Goal: Browse casually: Explore the website without a specific task or goal

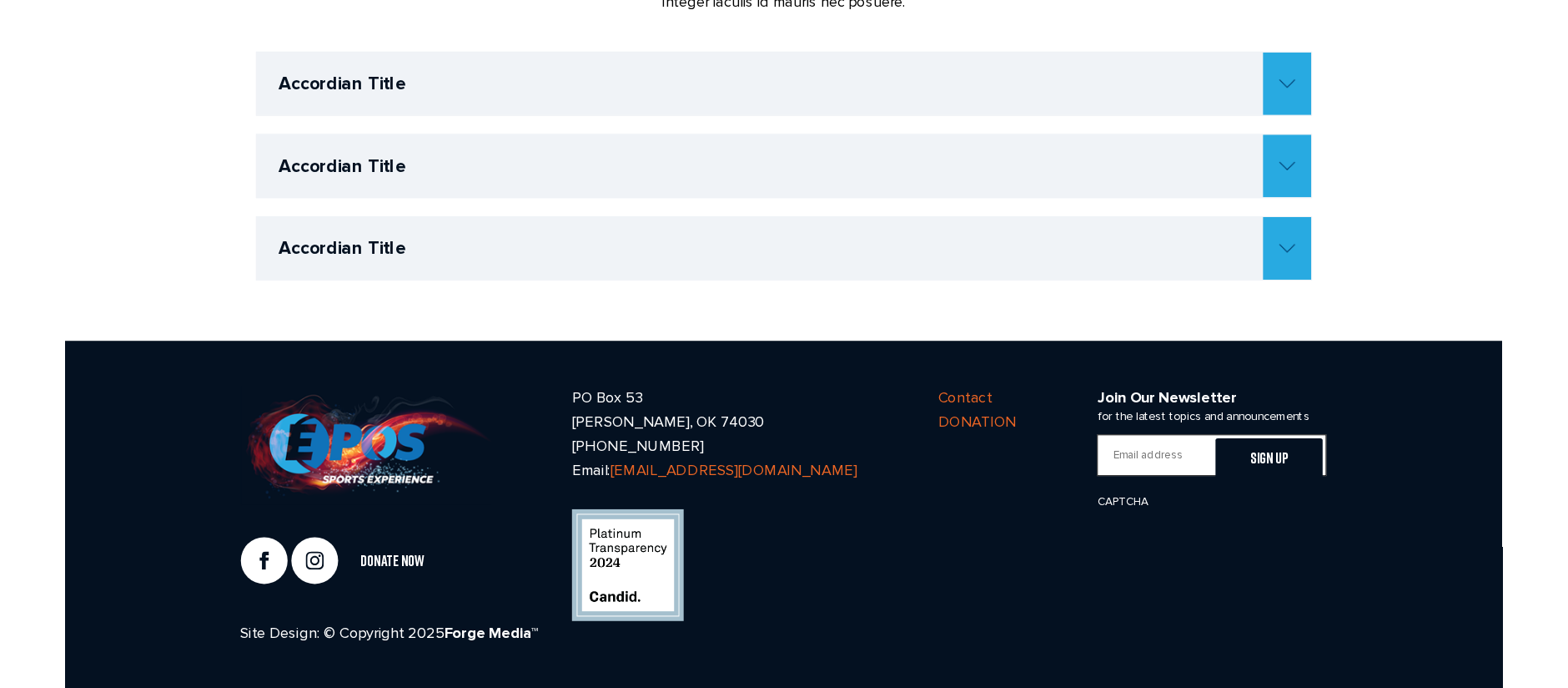
scroll to position [1040, 0]
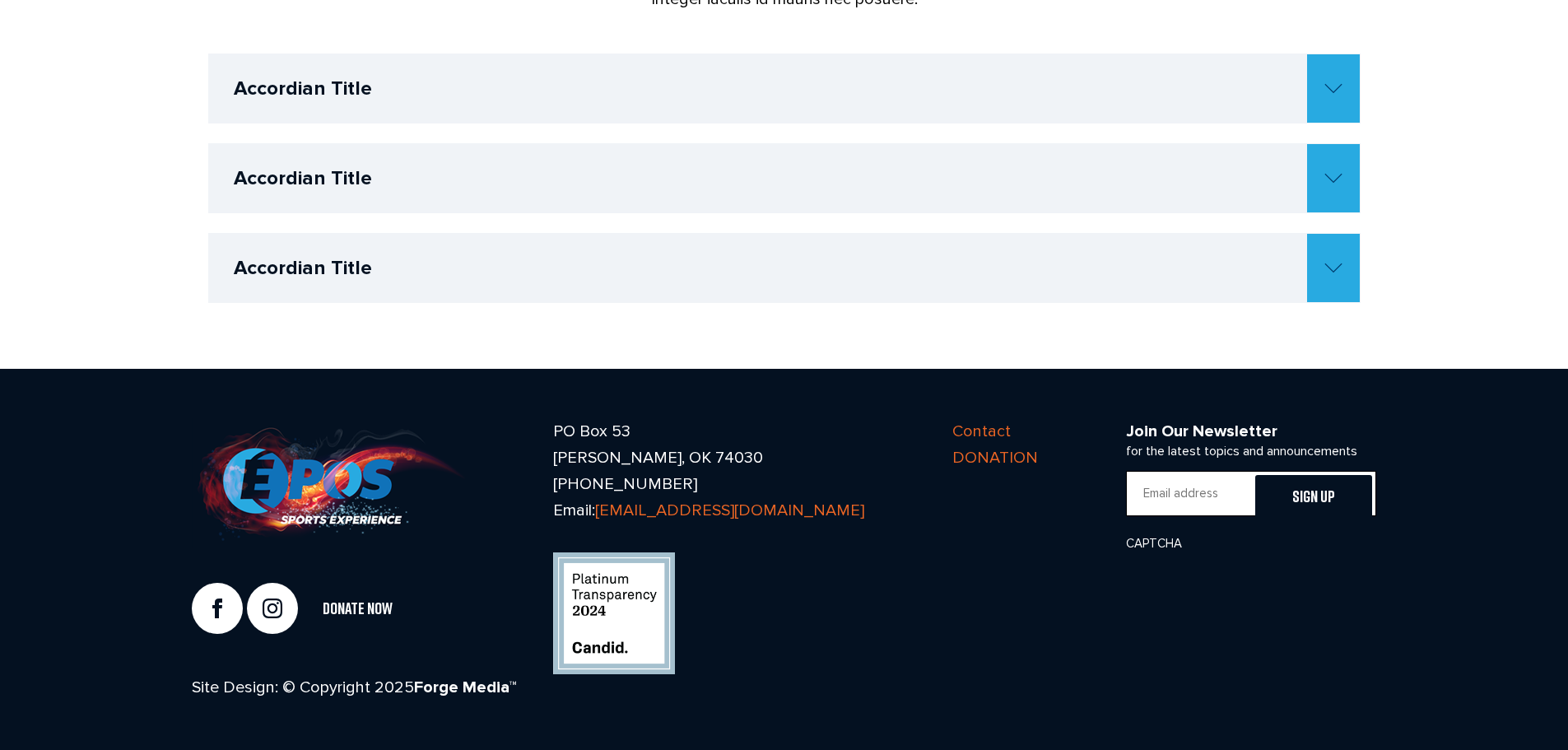
click at [517, 82] on h4 "Accordian Title" at bounding box center [797, 89] width 1126 height 69
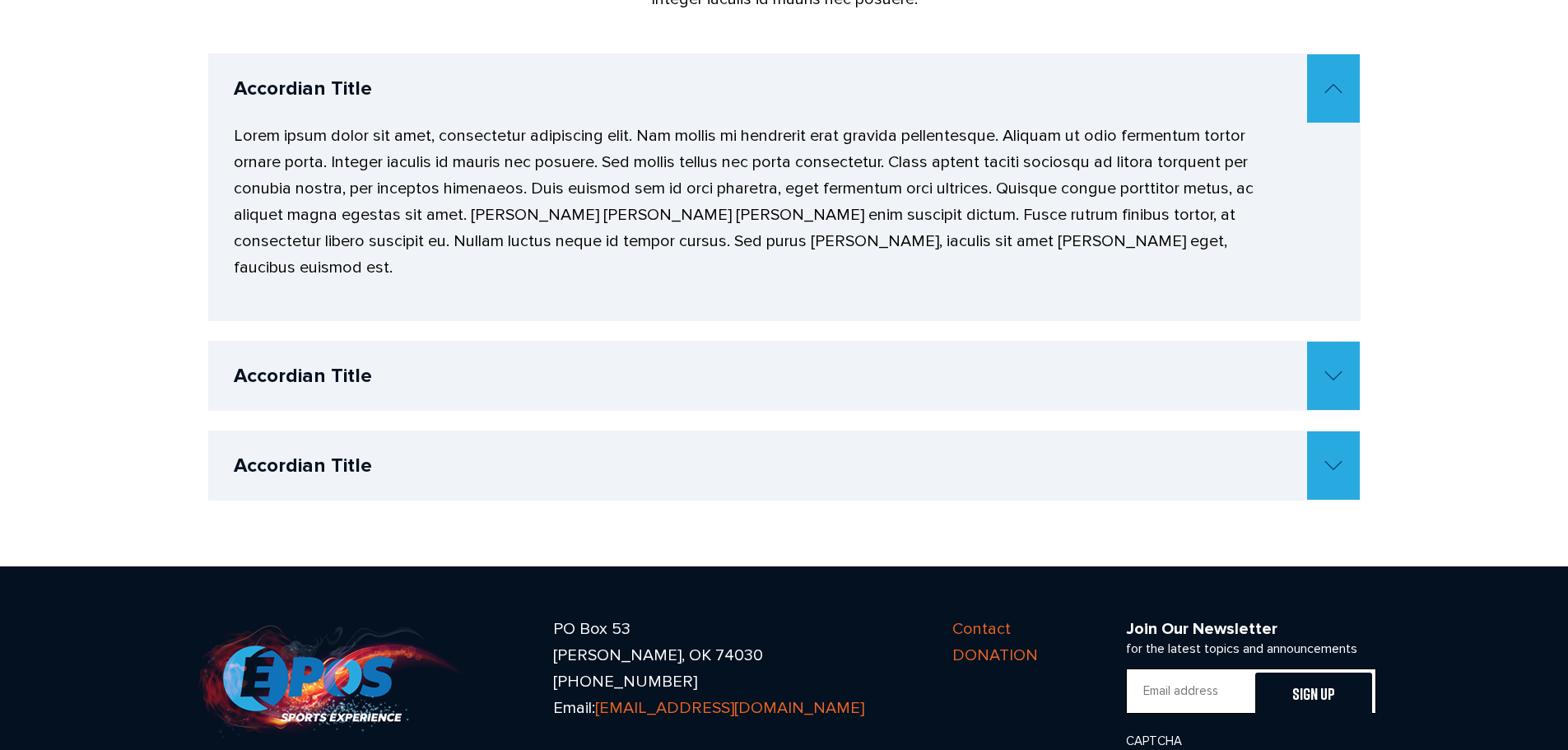
click at [483, 88] on h4 "Accordian Title" at bounding box center [797, 89] width 1126 height 69
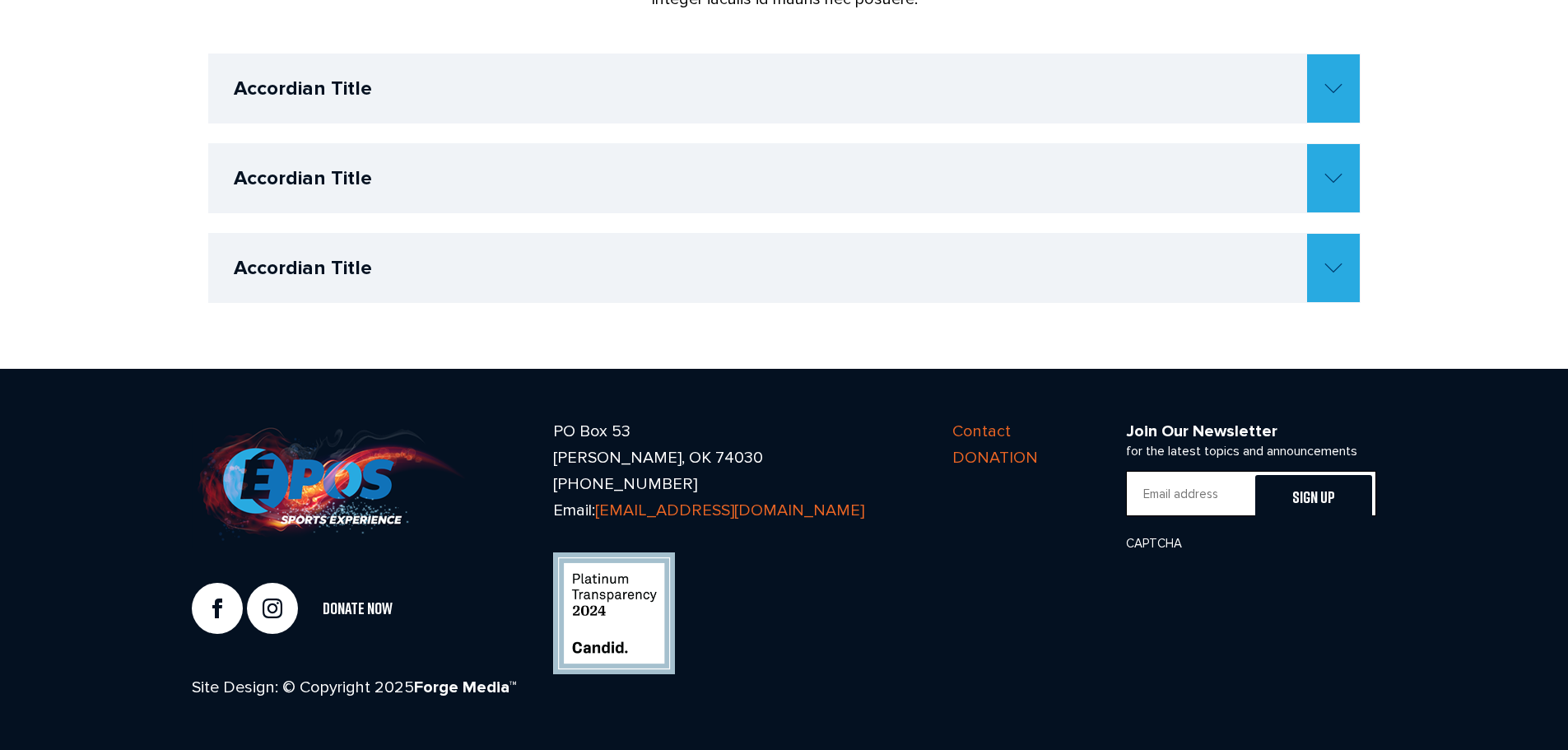
click at [442, 237] on h4 "Accordian Title" at bounding box center [797, 268] width 1126 height 69
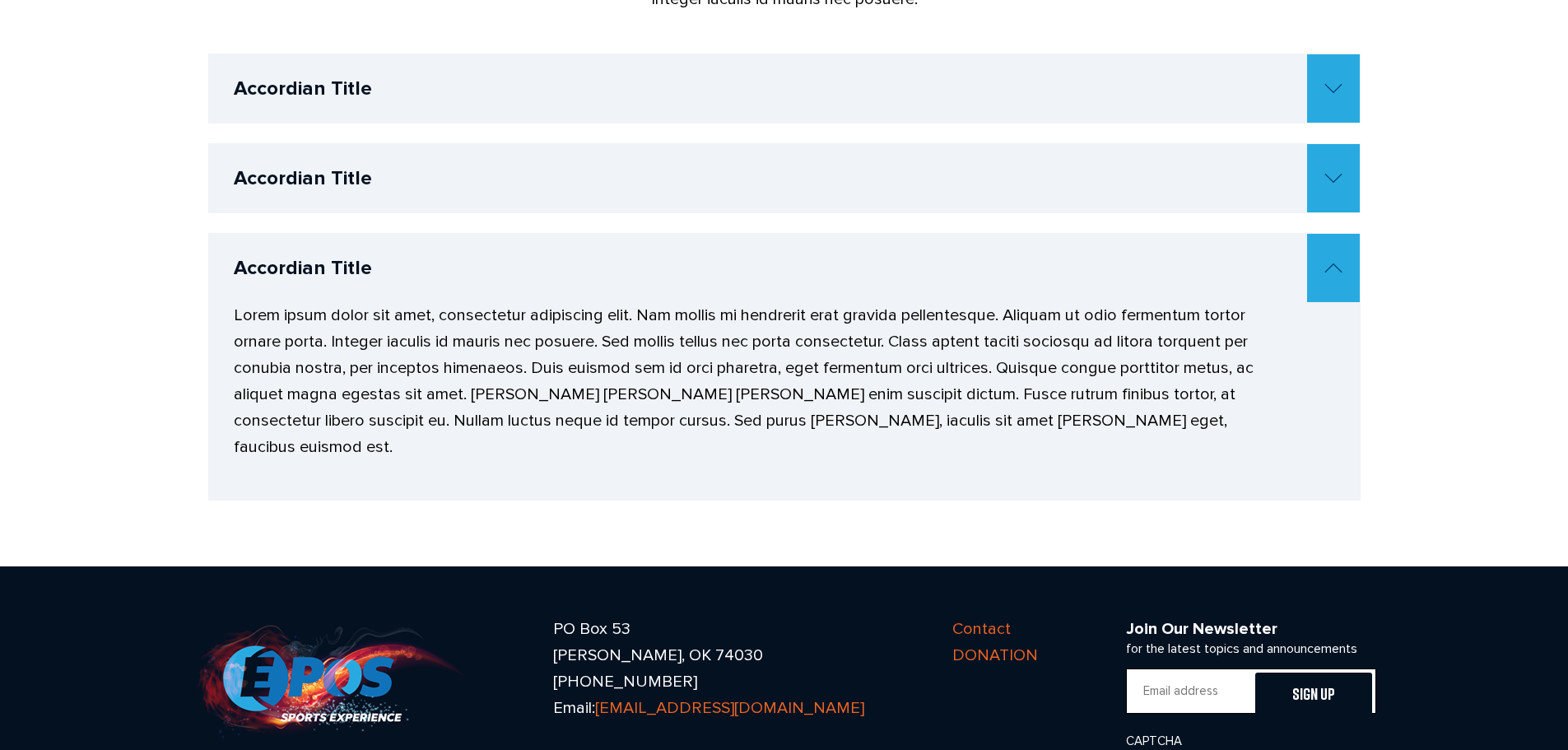
click at [410, 174] on h4 "Accordian Title" at bounding box center [797, 178] width 1126 height 69
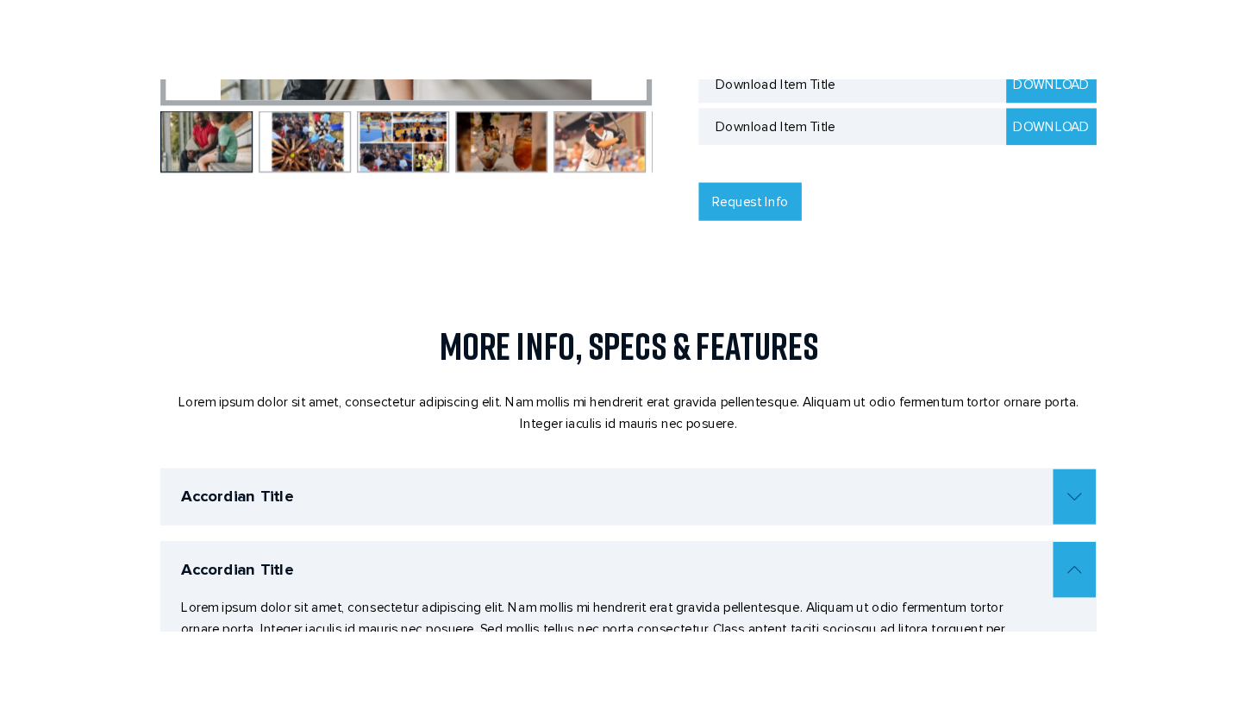
scroll to position [557, 0]
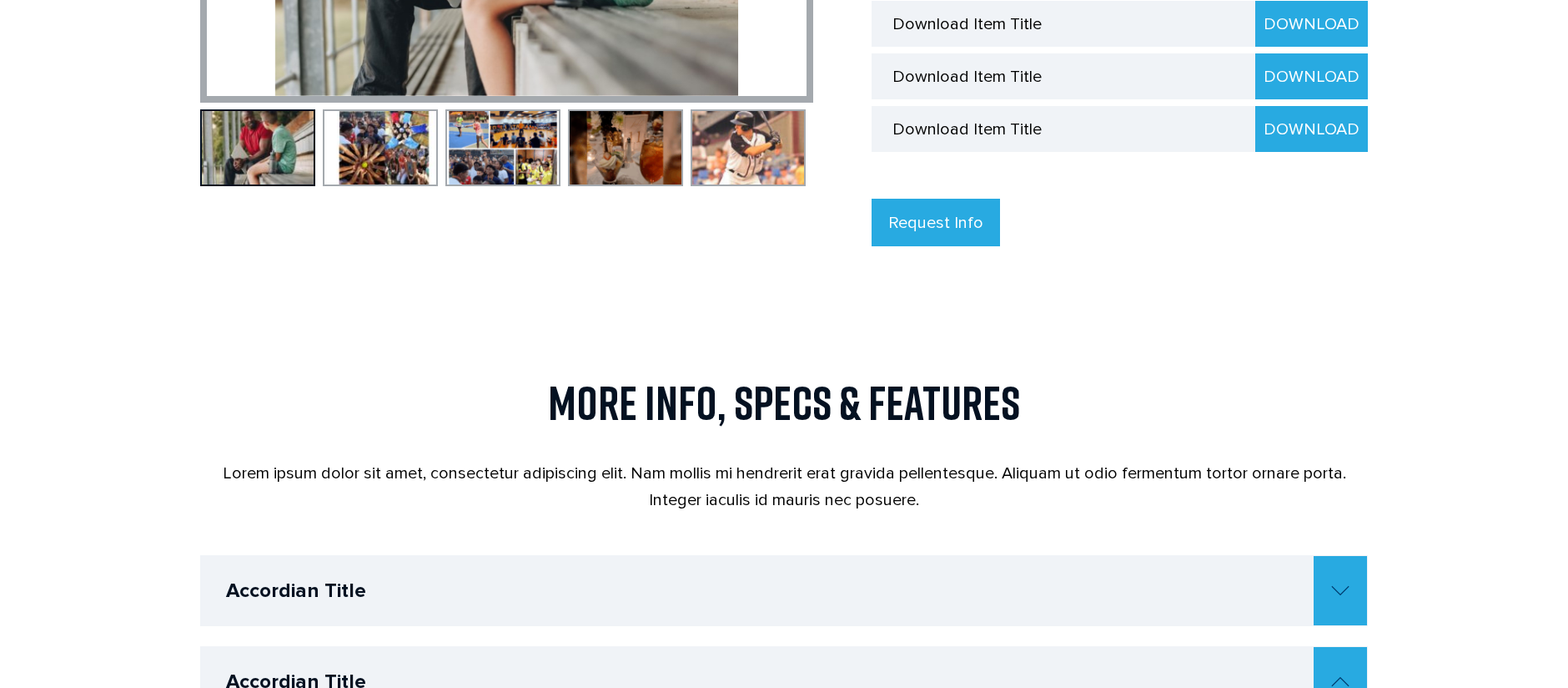
click at [1562, 361] on body "☰ Home Sports Football Baseball Basketball Wrestling Softball Soccer Golf Tenni…" at bounding box center [784, 561] width 1568 height 2200
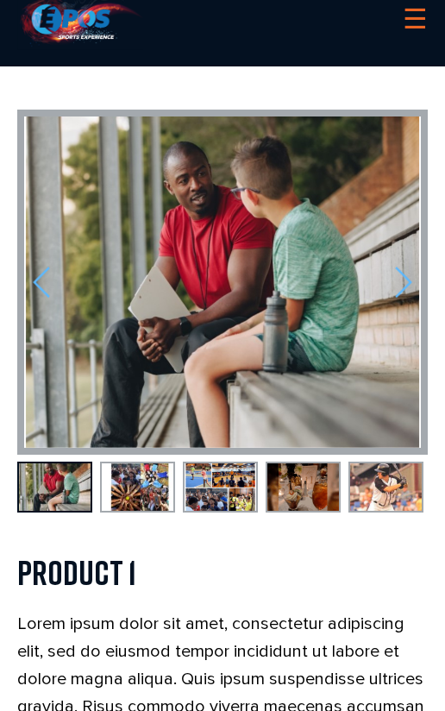
scroll to position [0, 0]
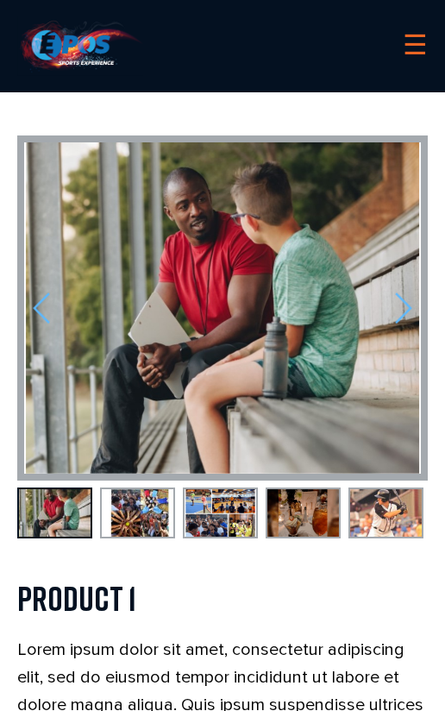
click at [411, 46] on link "☰" at bounding box center [415, 46] width 25 height 44
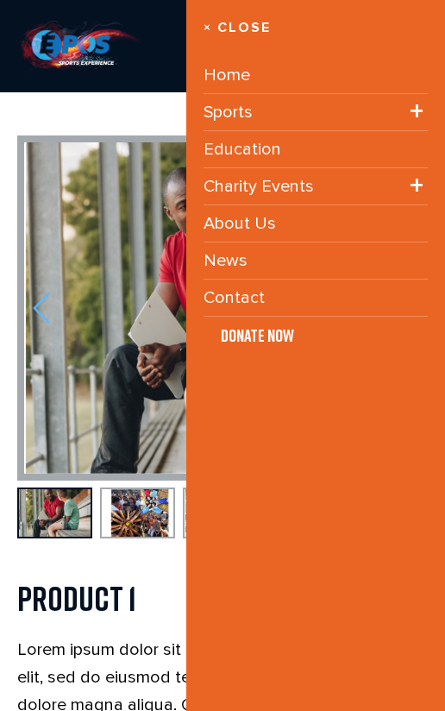
click at [236, 29] on link "× Close" at bounding box center [316, 28] width 224 height 22
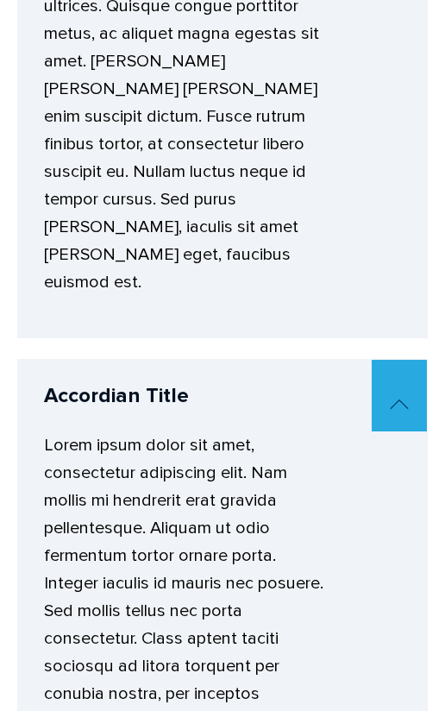
scroll to position [1930, 0]
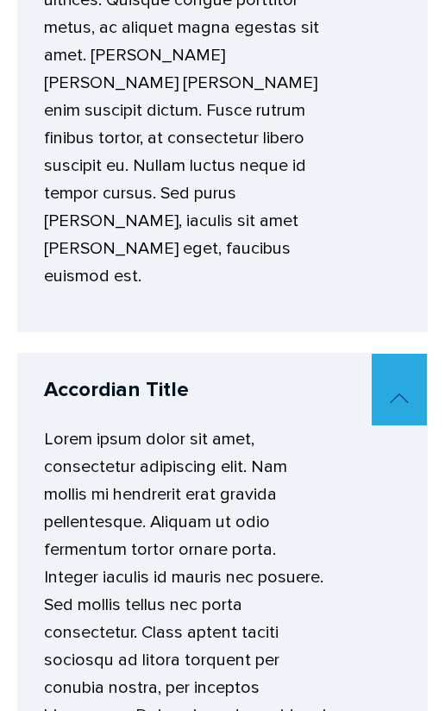
click at [392, 392] on img at bounding box center [399, 397] width 19 height 11
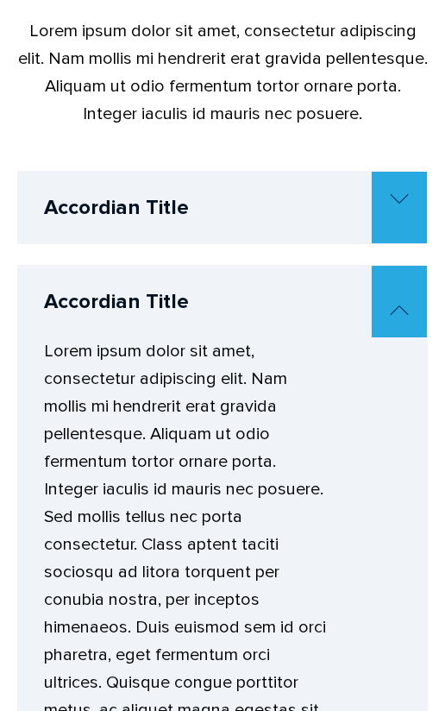
scroll to position [1218, 0]
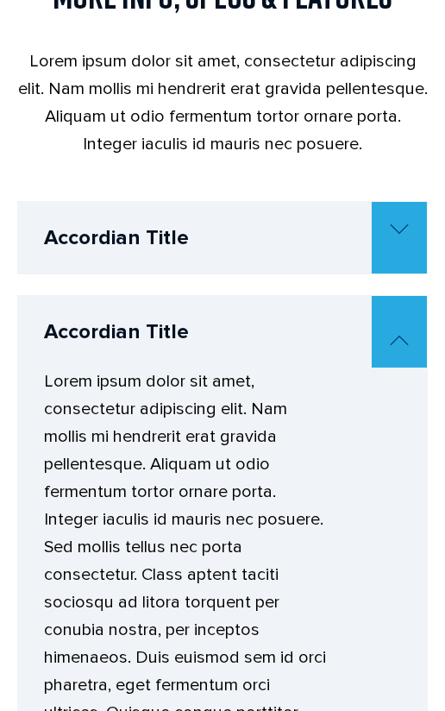
click at [394, 226] on img at bounding box center [399, 228] width 19 height 11
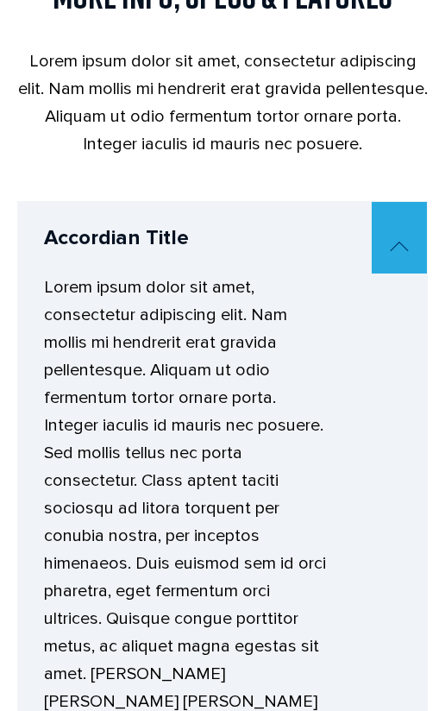
click at [394, 226] on span at bounding box center [399, 238] width 55 height 72
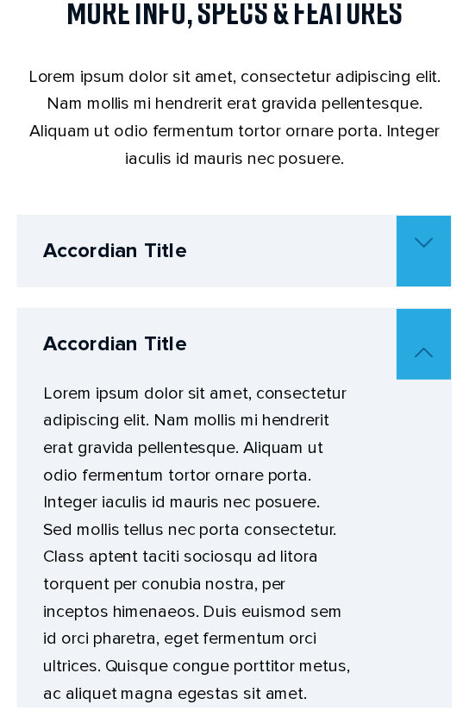
scroll to position [1214, 0]
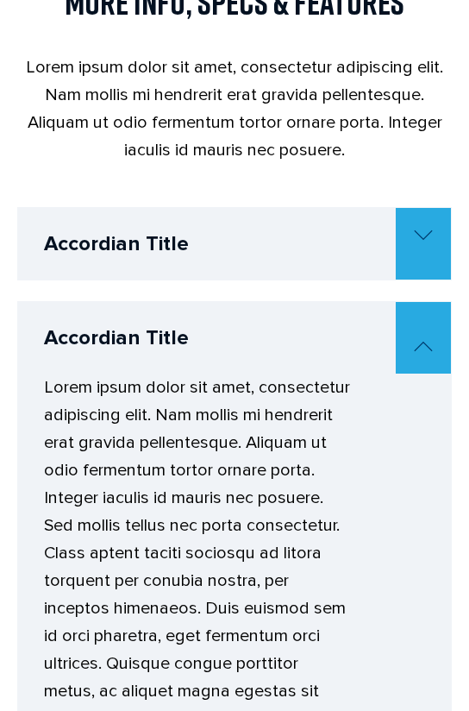
click at [421, 246] on span at bounding box center [423, 244] width 55 height 72
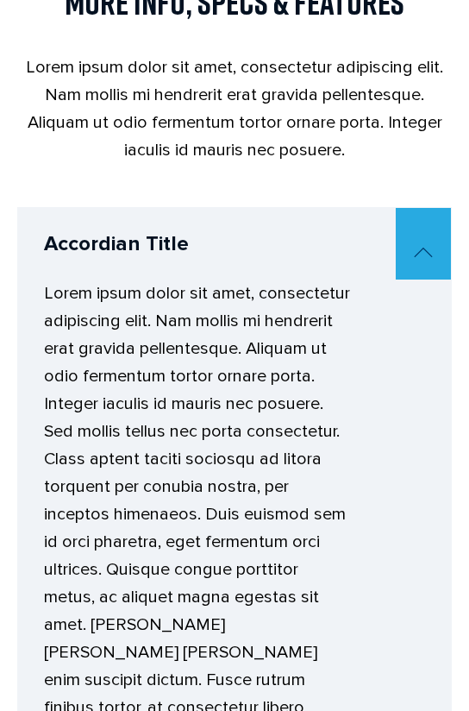
click at [442, 255] on span at bounding box center [423, 244] width 55 height 72
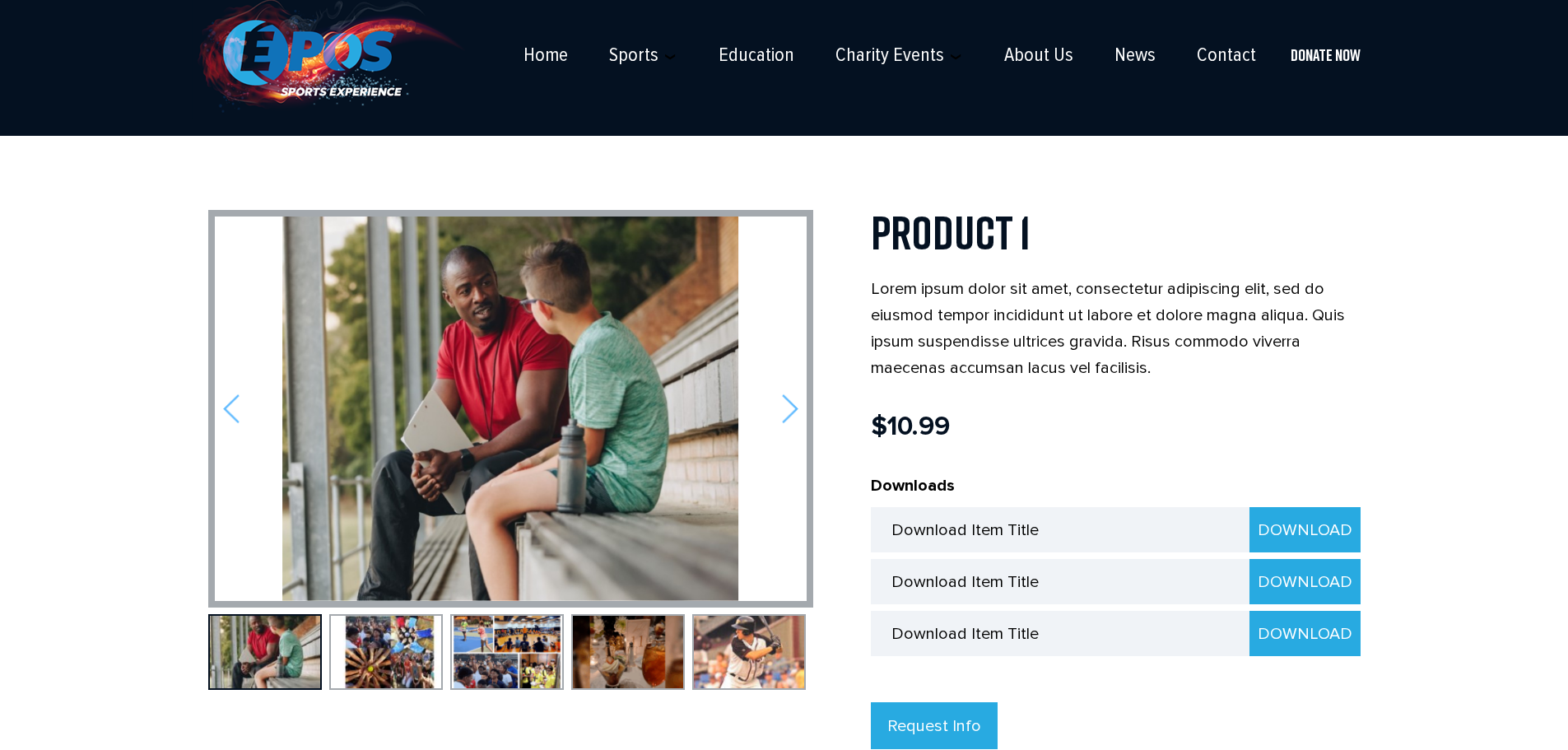
scroll to position [0, 0]
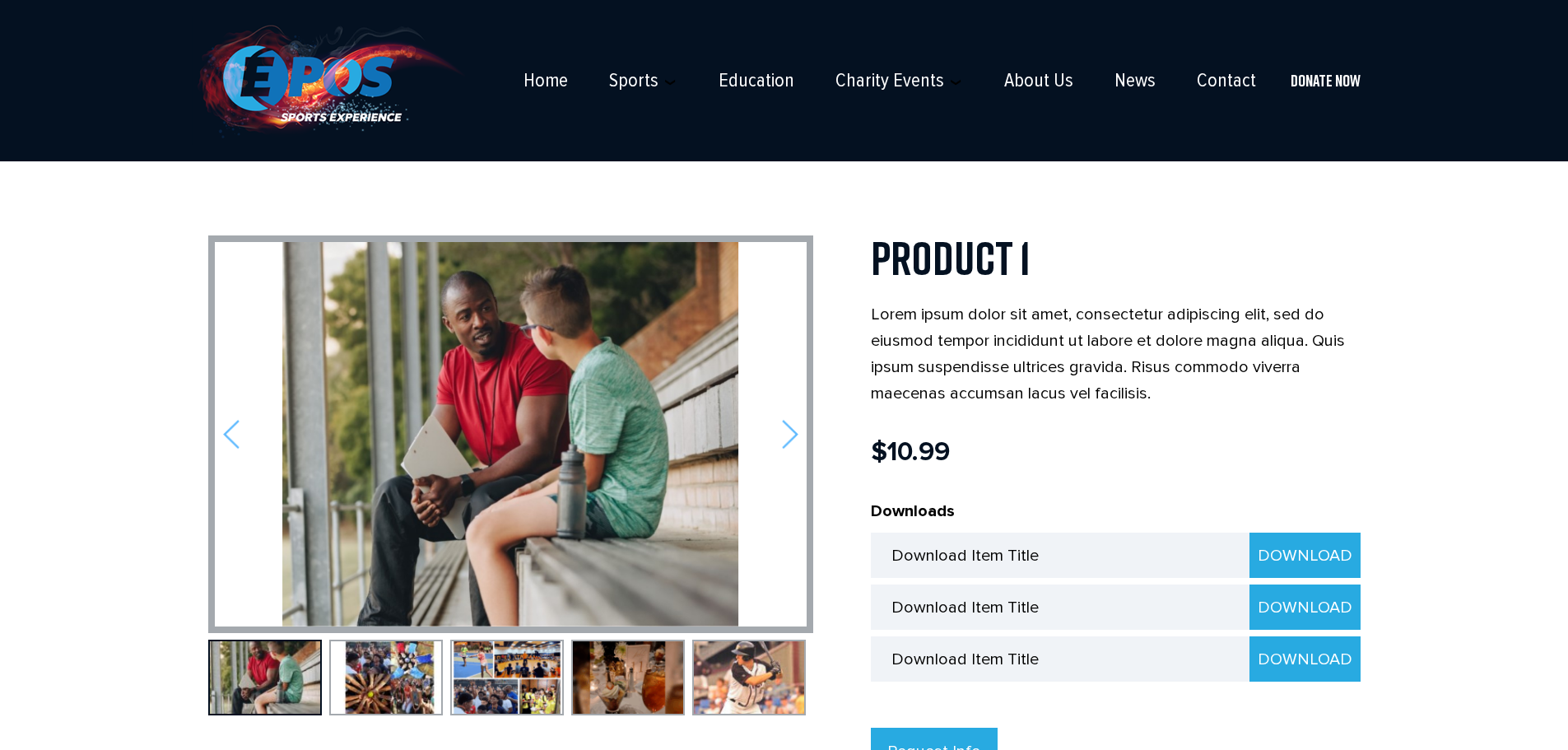
drag, startPoint x: 955, startPoint y: 237, endPoint x: 919, endPoint y: 257, distance: 41.2
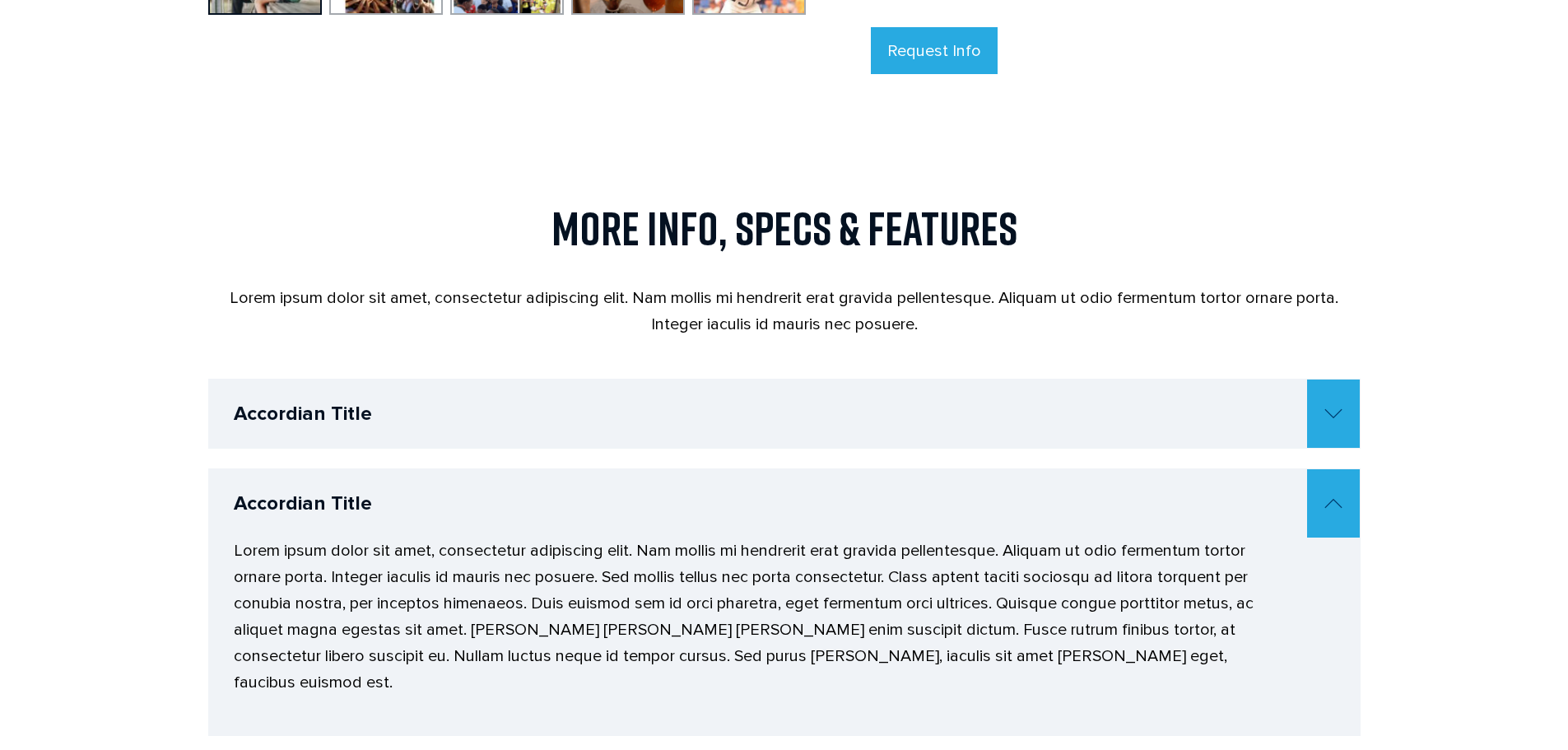
scroll to position [1070, 0]
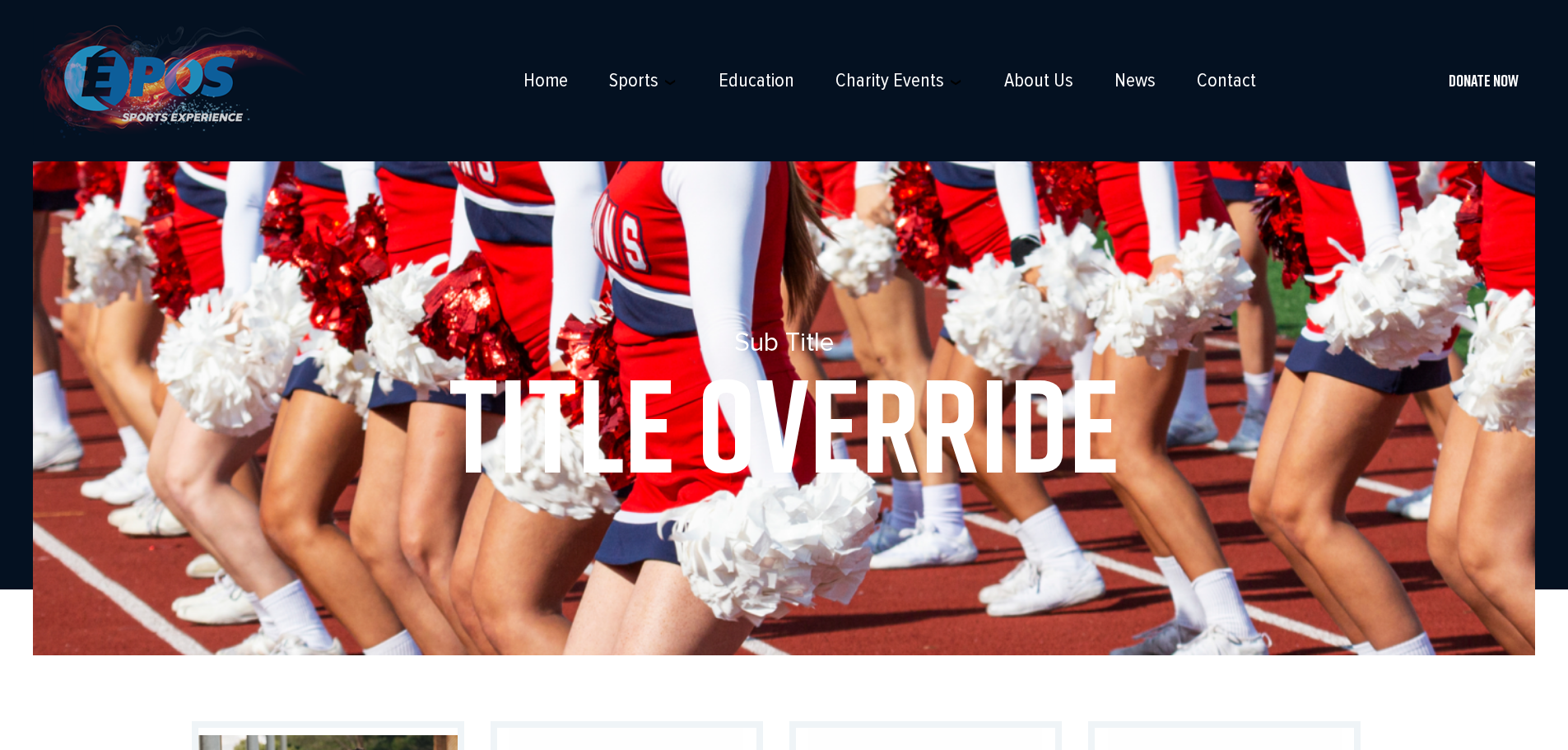
click at [221, 96] on img at bounding box center [169, 80] width 273 height 130
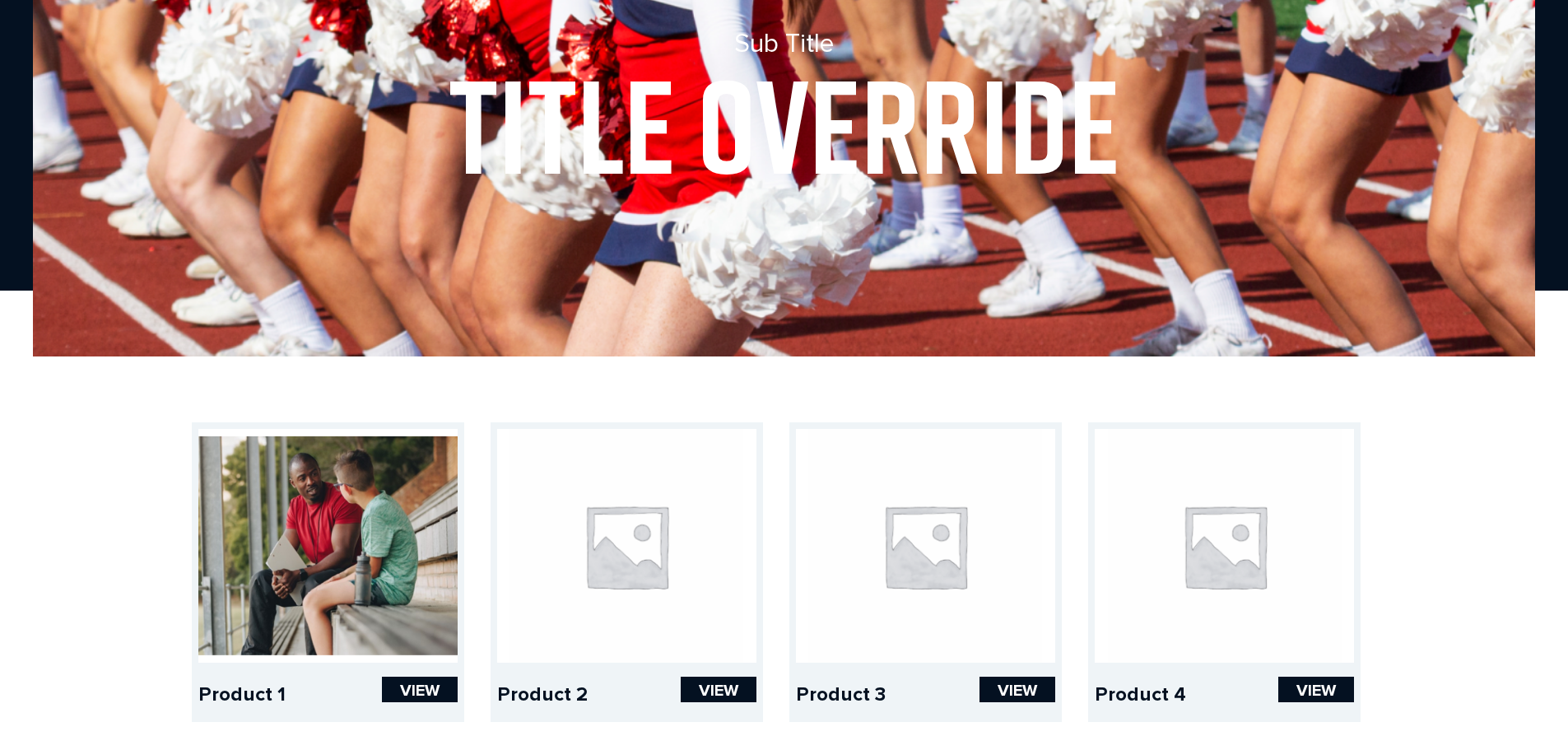
scroll to position [493, 0]
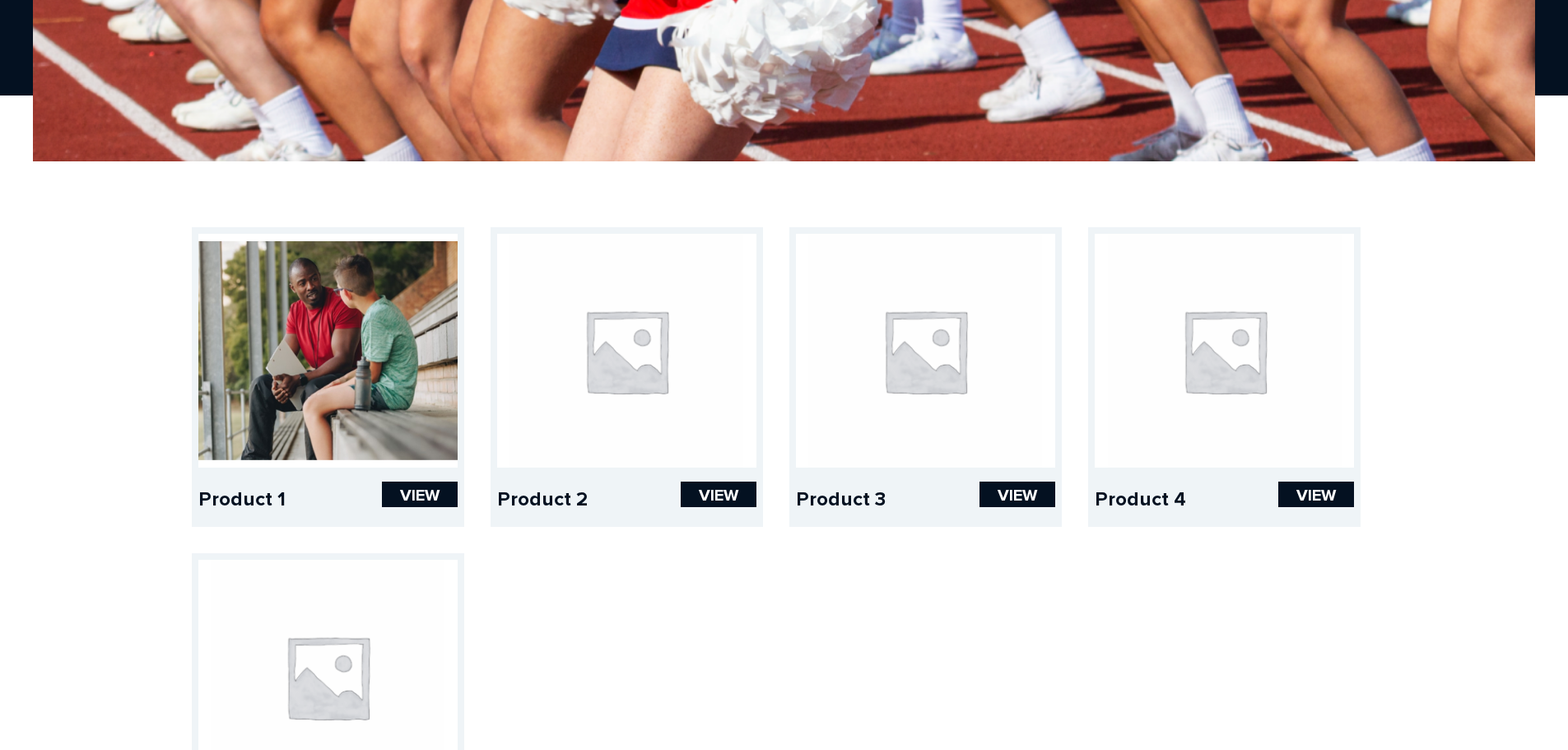
drag, startPoint x: 135, startPoint y: 598, endPoint x: 147, endPoint y: 583, distance: 19.2
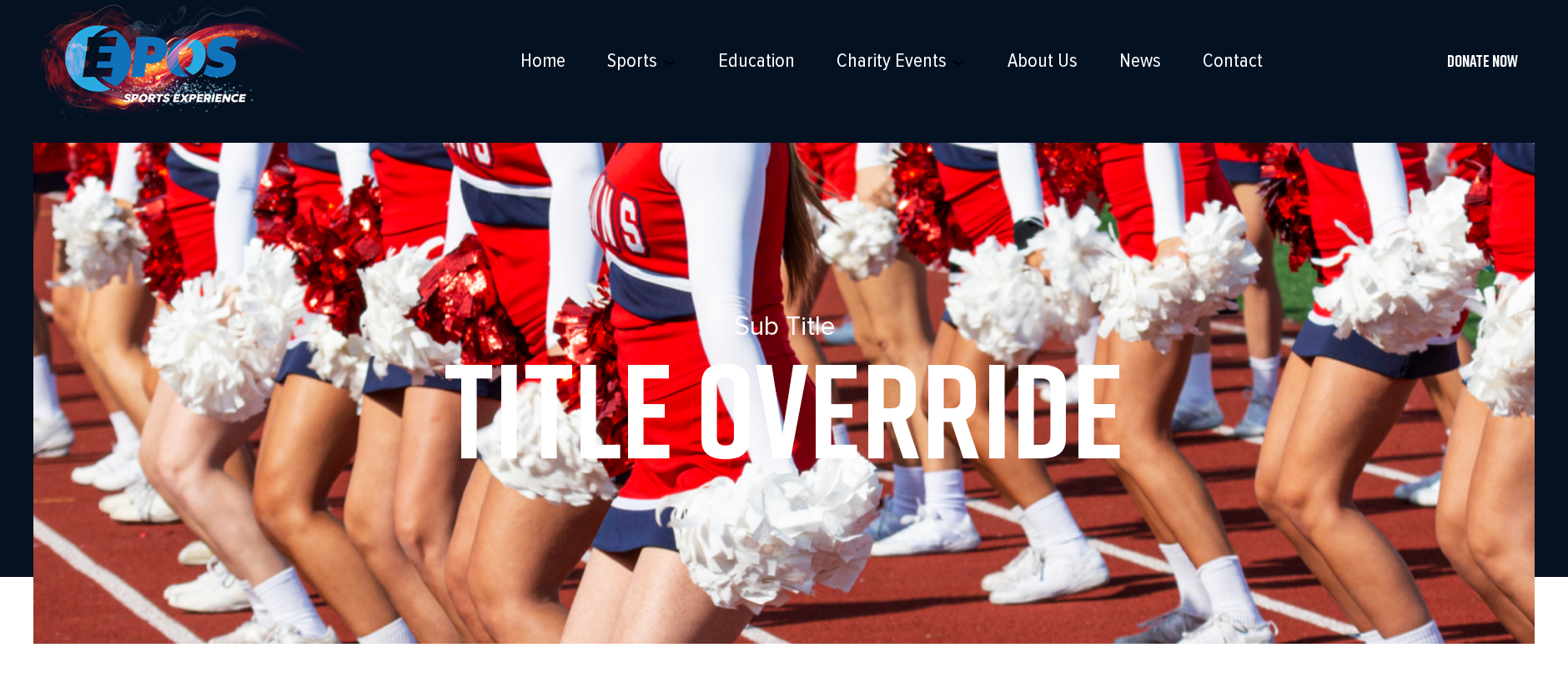
scroll to position [0, 0]
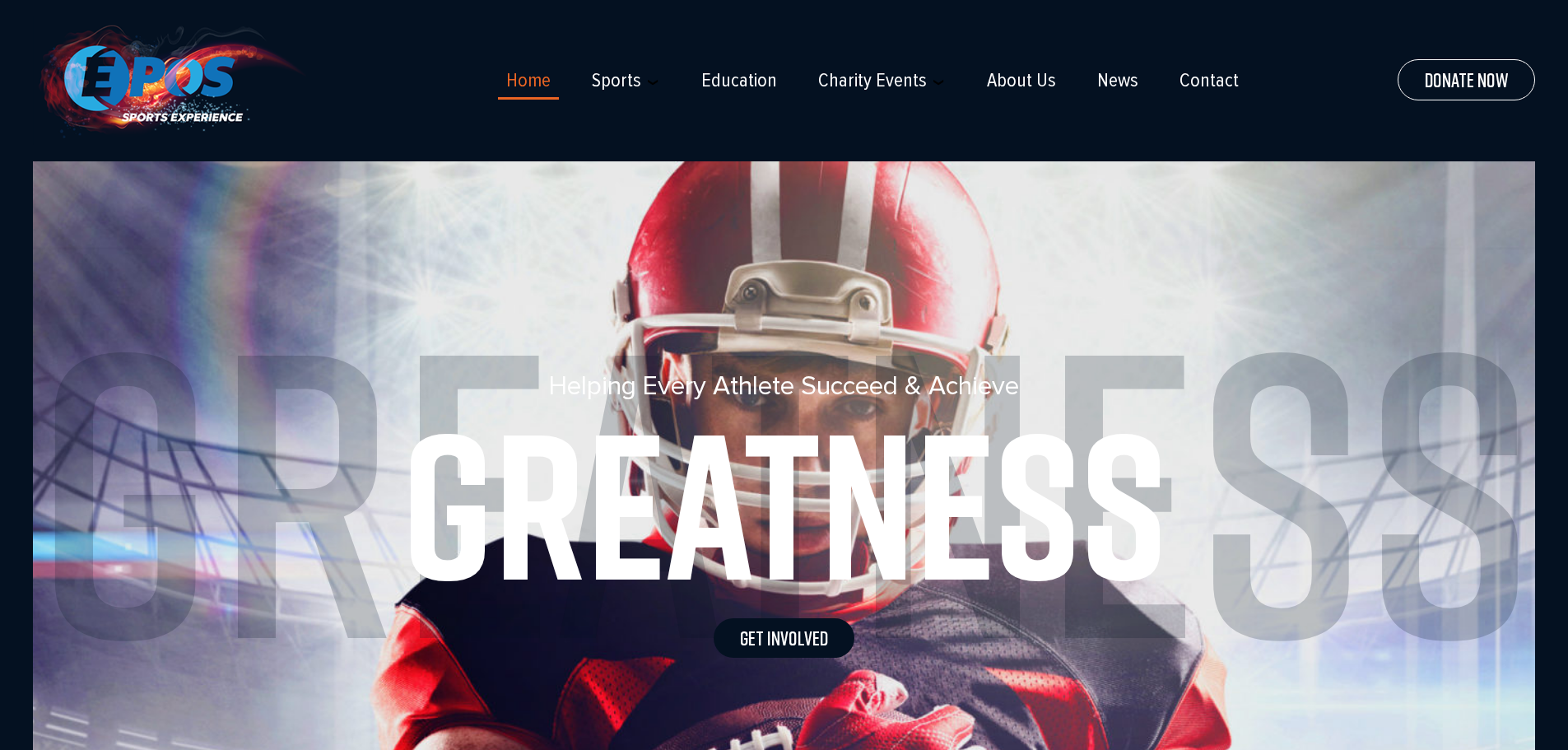
click at [741, 65] on li "Education" at bounding box center [719, 80] width 116 height 31
click at [744, 81] on link "Education" at bounding box center [739, 80] width 75 height 23
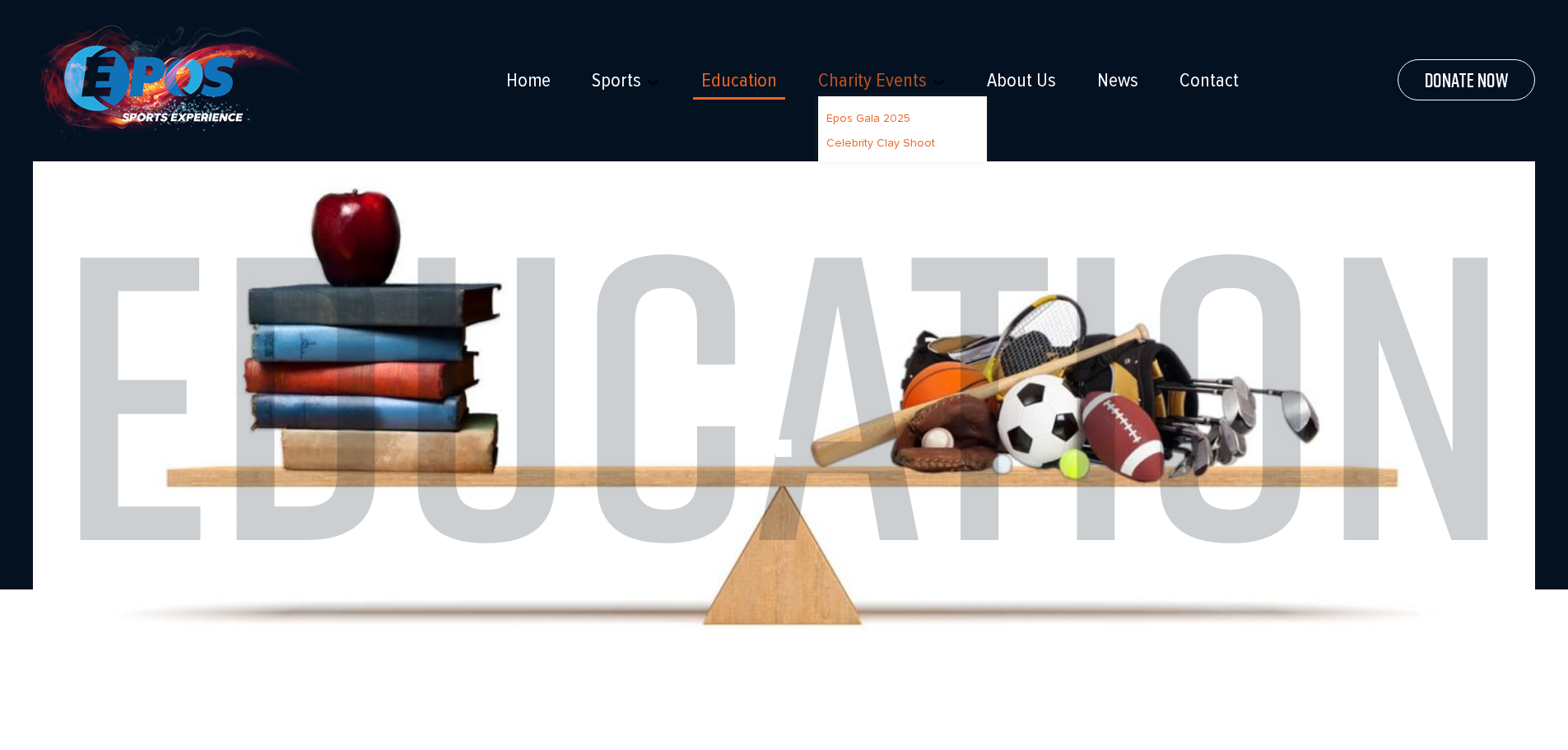
click at [867, 91] on link "Charity Events" at bounding box center [872, 80] width 109 height 23
click at [886, 73] on link "Charity Events" at bounding box center [872, 80] width 109 height 23
click at [881, 109] on li "Epos Gala 2025" at bounding box center [903, 117] width 153 height 25
click at [881, 118] on link "Epos Gala 2025" at bounding box center [868, 117] width 84 height 14
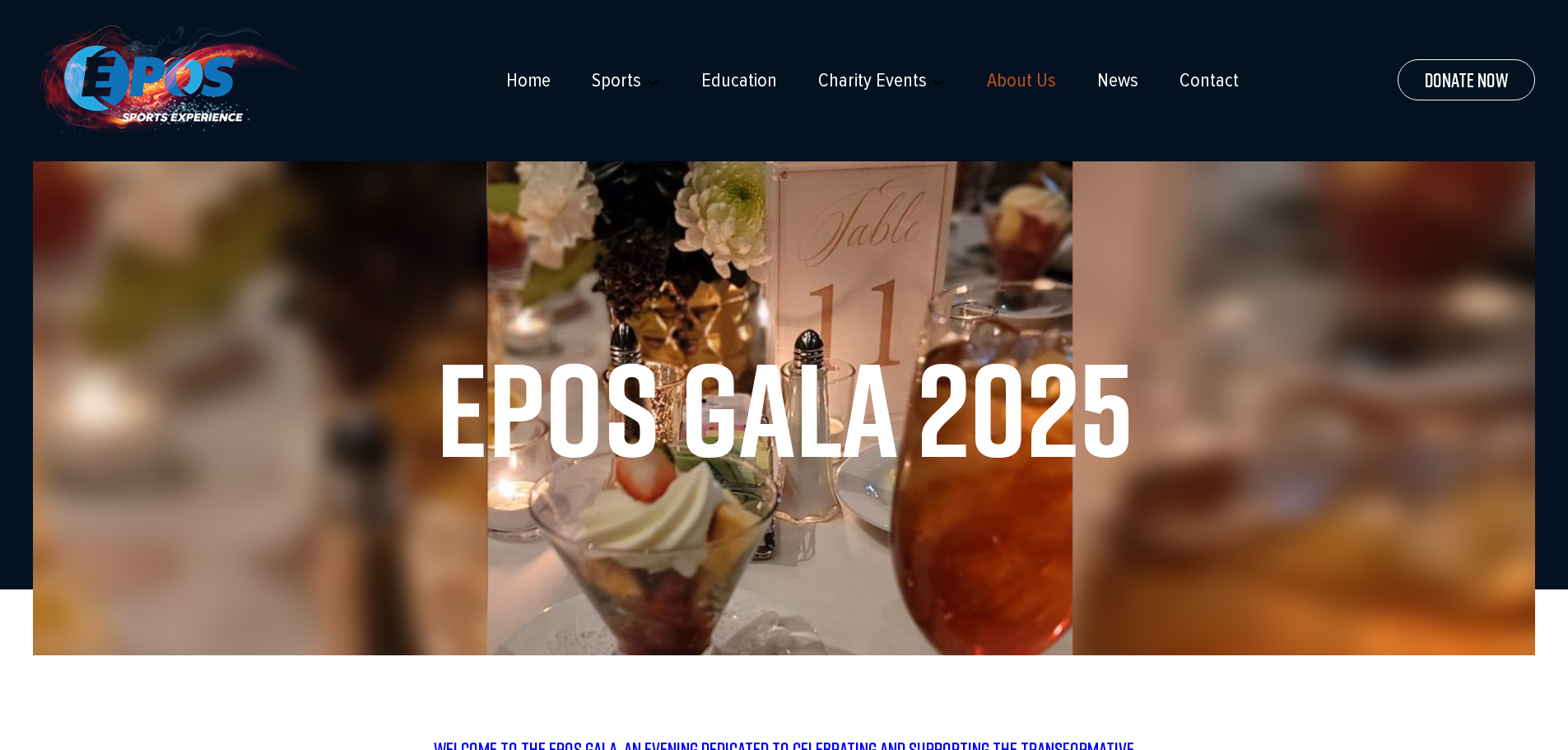
click at [1018, 83] on link "About Us" at bounding box center [1021, 80] width 69 height 23
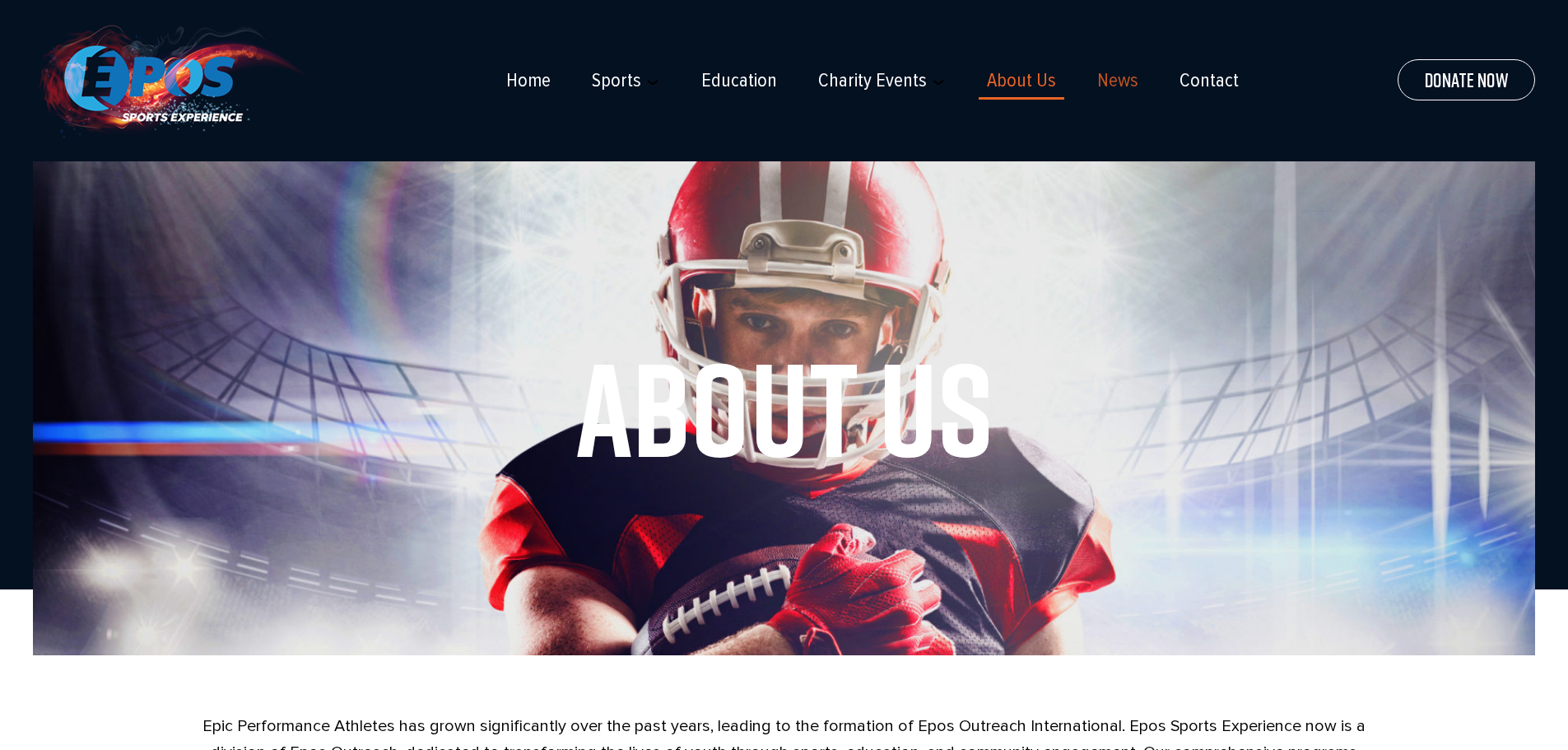
click at [1122, 75] on link "News" at bounding box center [1118, 80] width 41 height 23
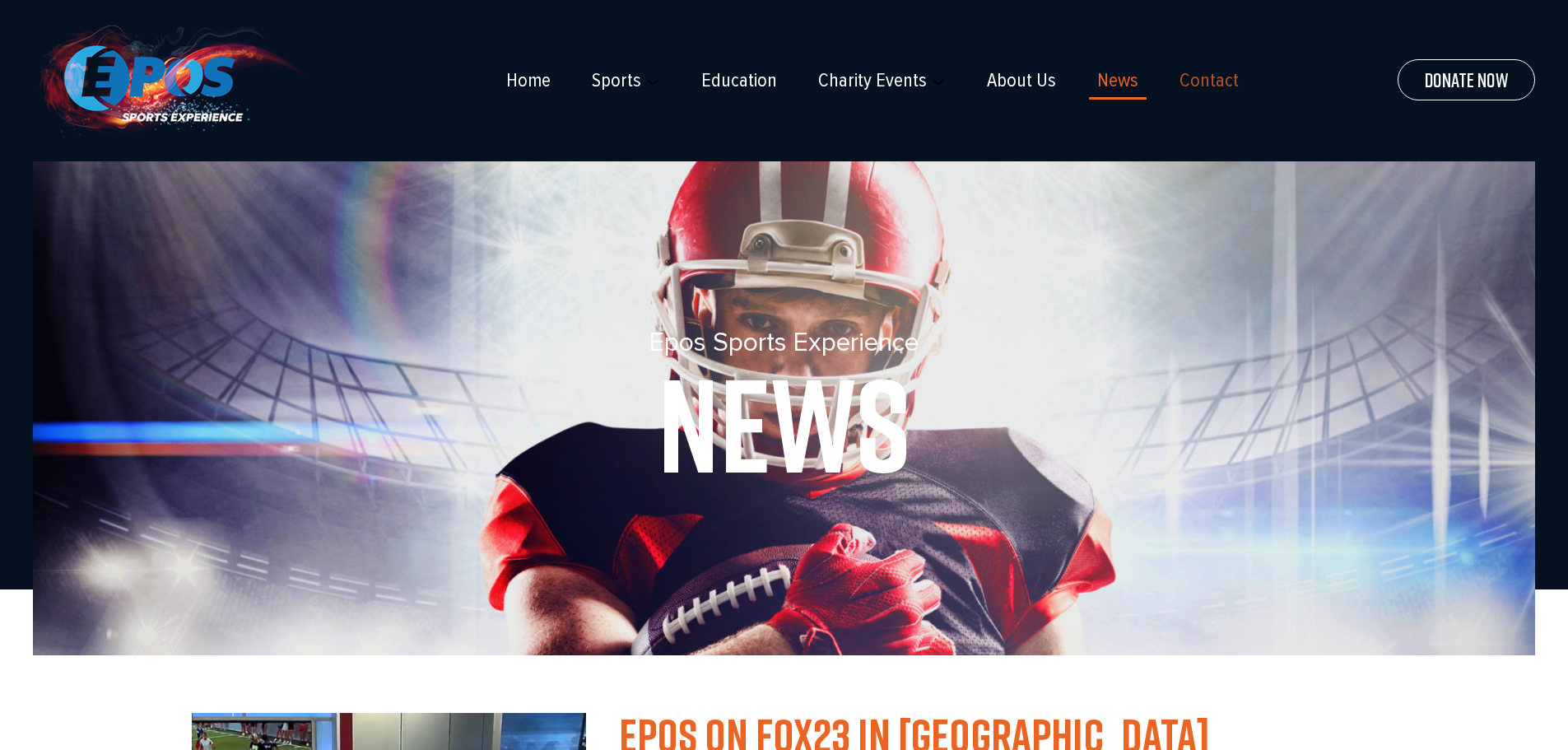
click at [1181, 85] on link "Contact" at bounding box center [1209, 80] width 59 height 23
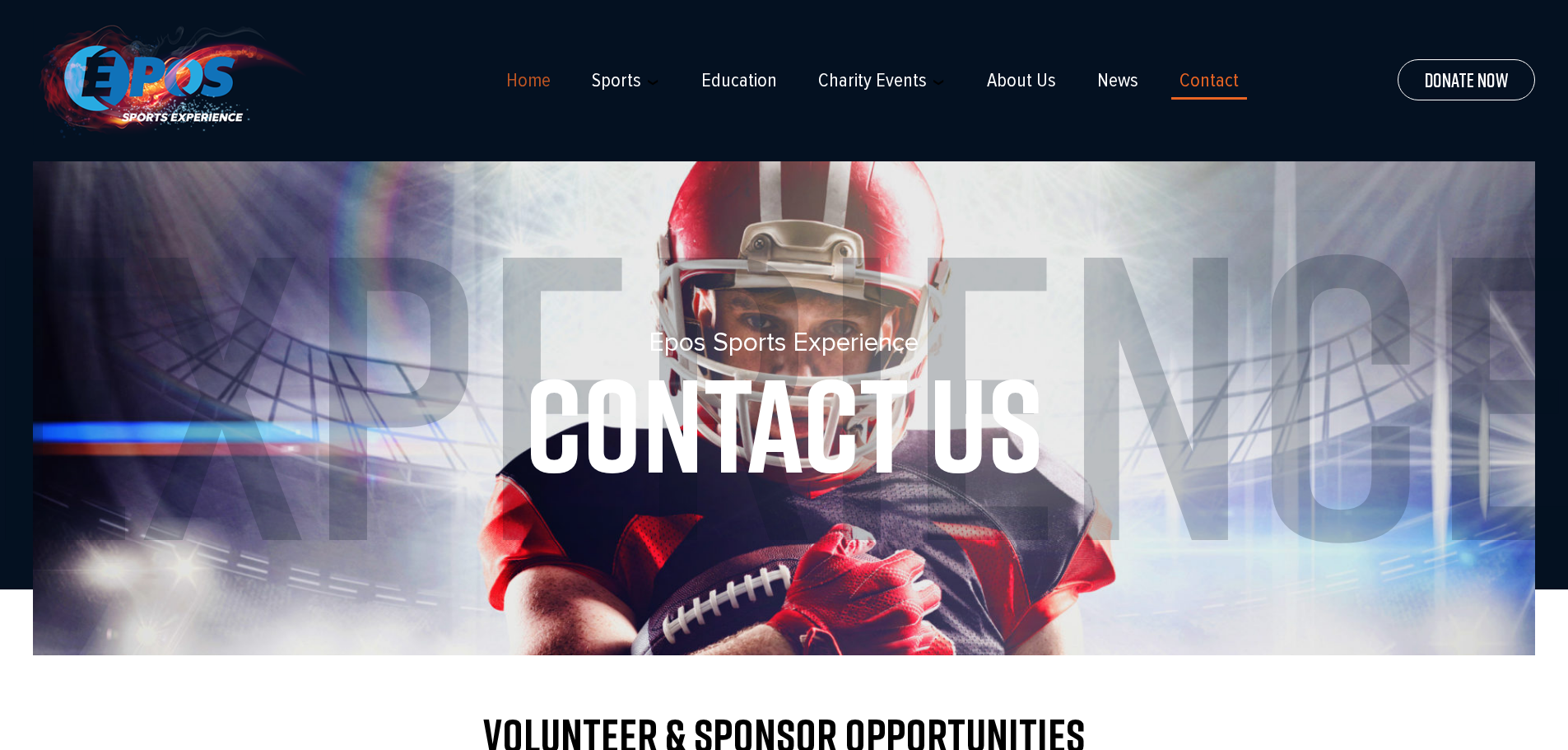
click at [523, 87] on link "Home" at bounding box center [528, 80] width 45 height 23
